Goal: Task Accomplishment & Management: Manage account settings

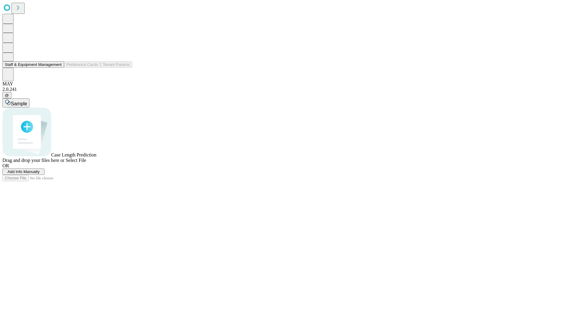
click at [57, 68] on button "Staff & Equipment Management" at bounding box center [33, 64] width 62 height 6
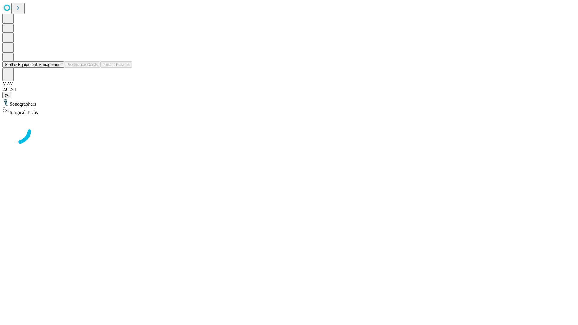
click at [57, 68] on button "Staff & Equipment Management" at bounding box center [33, 64] width 62 height 6
